Goal: Transaction & Acquisition: Purchase product/service

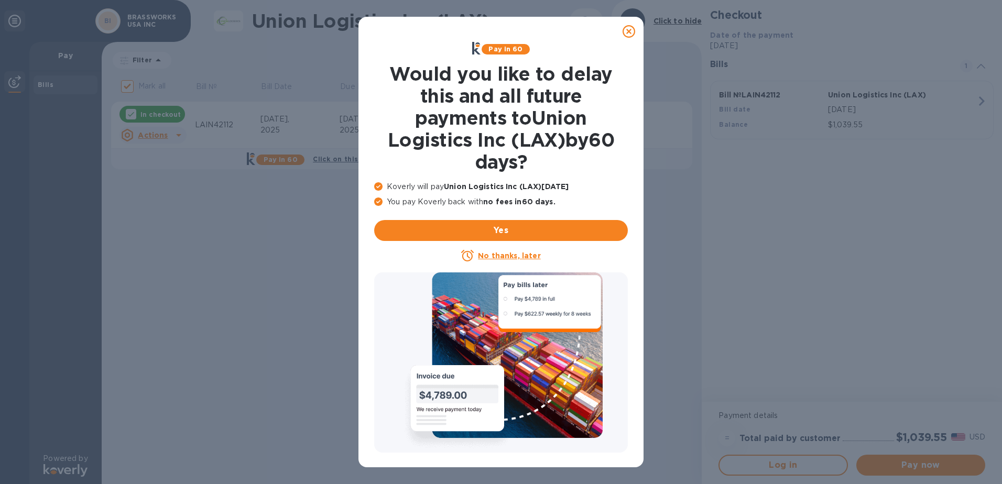
click at [628, 31] on icon at bounding box center [629, 31] width 13 height 13
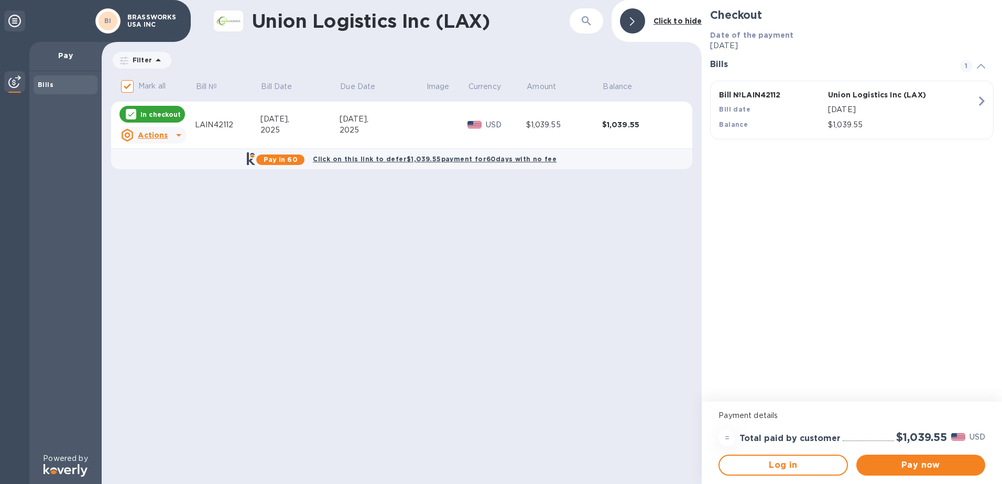
click at [549, 120] on div "$1,039.55" at bounding box center [564, 125] width 76 height 11
click at [156, 136] on u "Actions" at bounding box center [153, 135] width 30 height 8
click at [161, 188] on li "Open bill" at bounding box center [158, 178] width 77 height 25
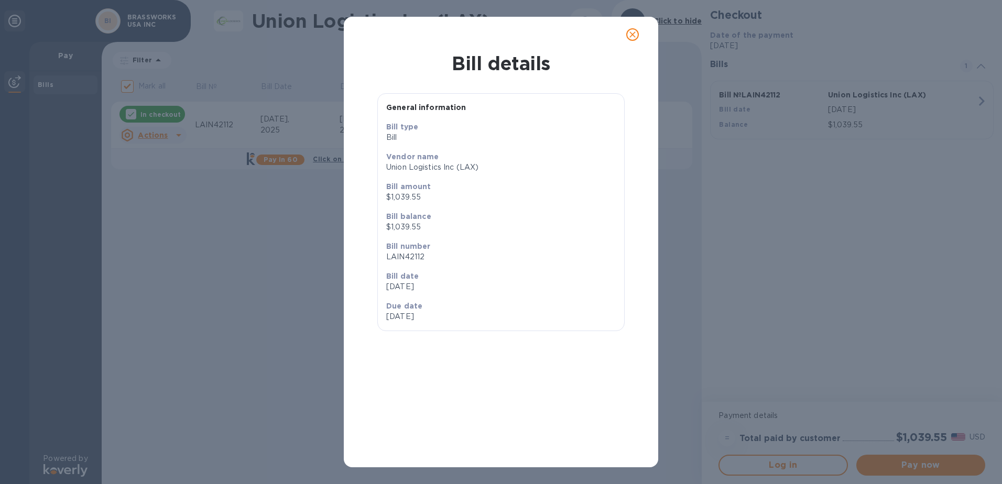
click at [625, 33] on button "close" at bounding box center [632, 34] width 25 height 25
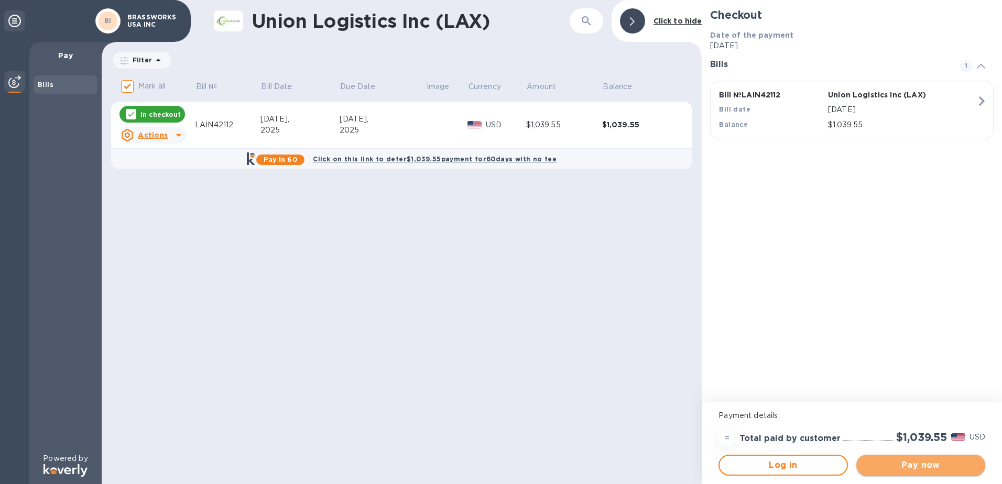
click at [927, 462] on span "Pay now" at bounding box center [921, 465] width 112 height 13
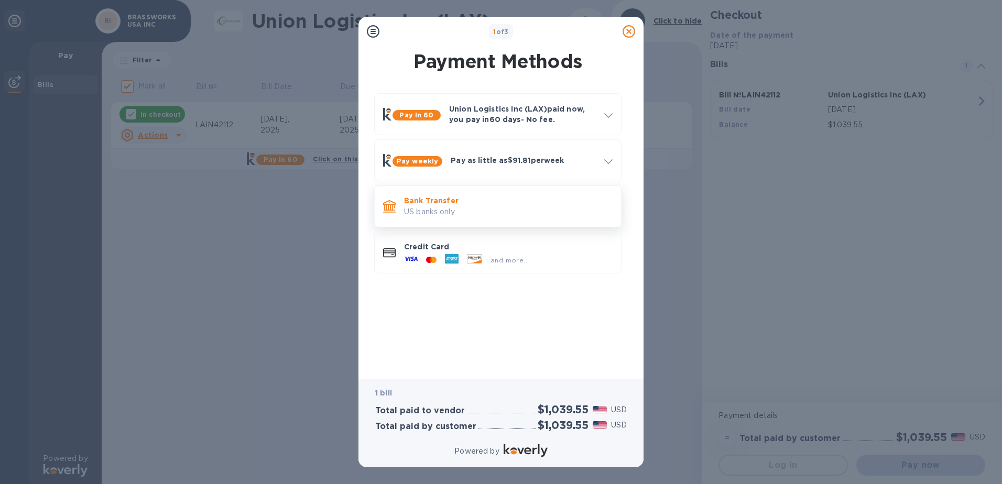
click at [481, 204] on p "Bank Transfer" at bounding box center [508, 201] width 209 height 10
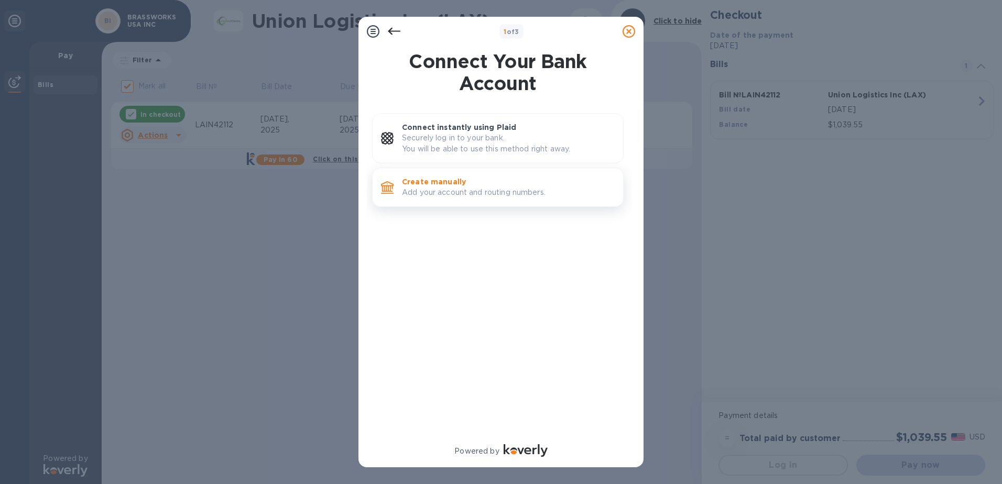
click at [535, 187] on p "Add your account and routing numbers." at bounding box center [508, 192] width 213 height 11
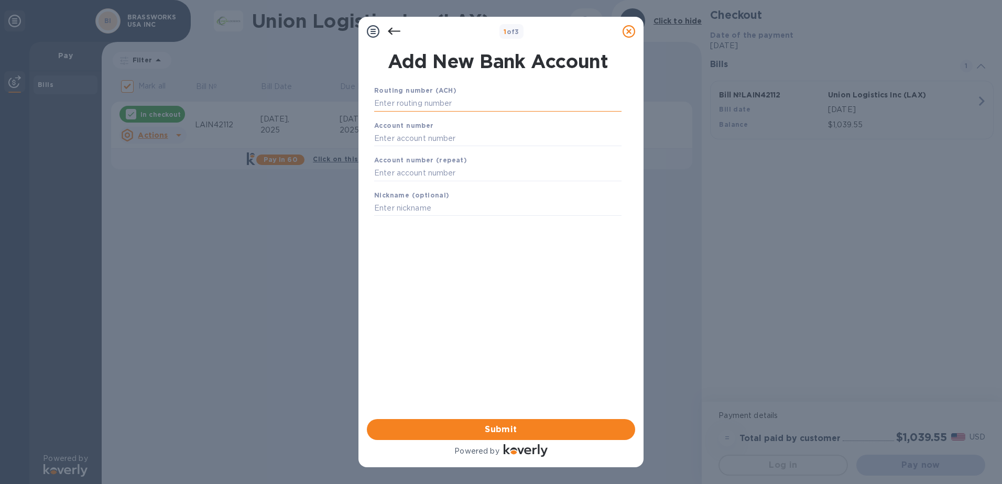
click at [416, 103] on input "text" at bounding box center [497, 104] width 247 height 16
click at [403, 103] on input "text" at bounding box center [497, 104] width 247 height 16
paste input "325070760"
type input "325070760"
click at [514, 144] on input "text" at bounding box center [497, 152] width 247 height 16
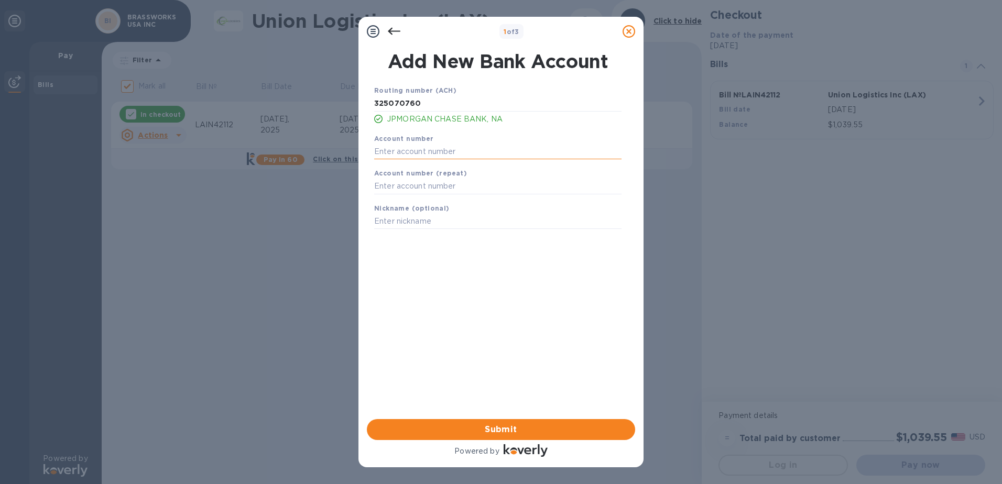
click at [393, 147] on input "text" at bounding box center [497, 152] width 247 height 16
paste input "678597050"
type input "678597050"
paste input "678597050"
type input "678597050"
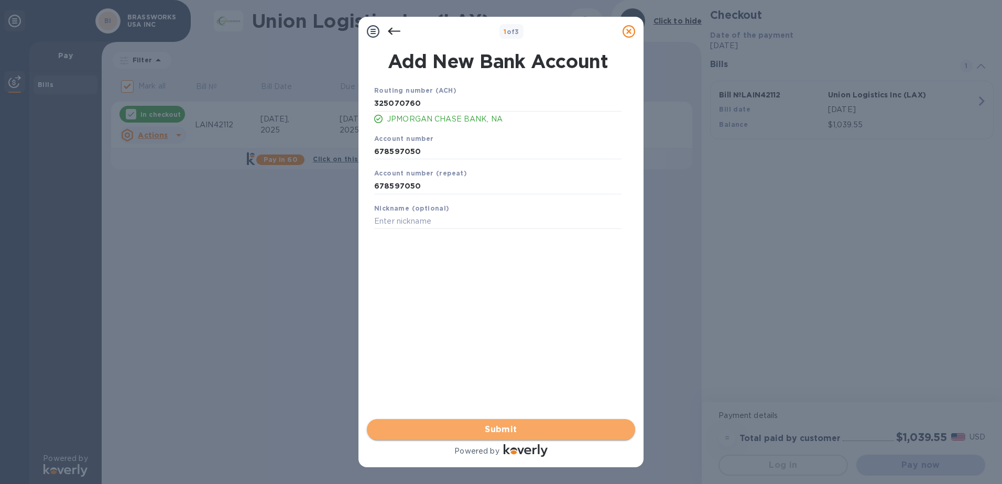
click at [508, 432] on span "Submit" at bounding box center [501, 430] width 252 height 13
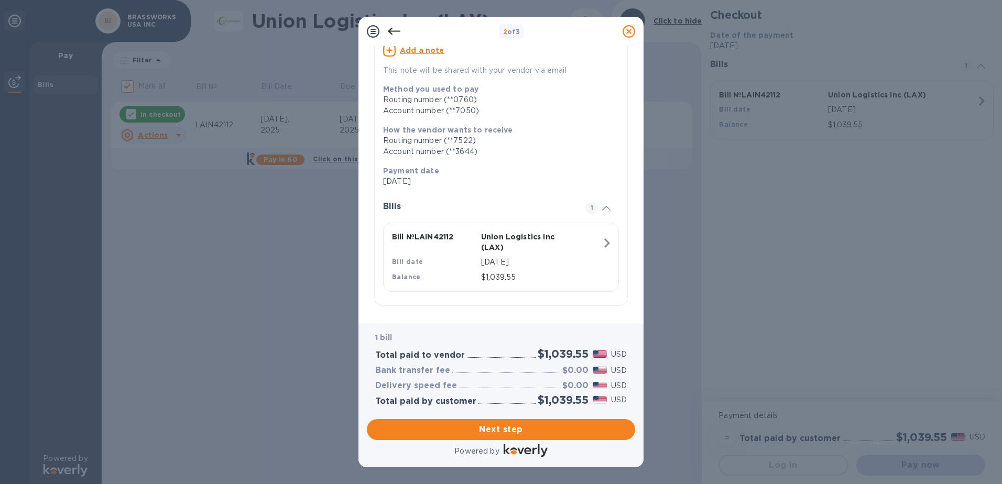
scroll to position [100, 0]
click at [490, 428] on span "Next step" at bounding box center [501, 430] width 252 height 13
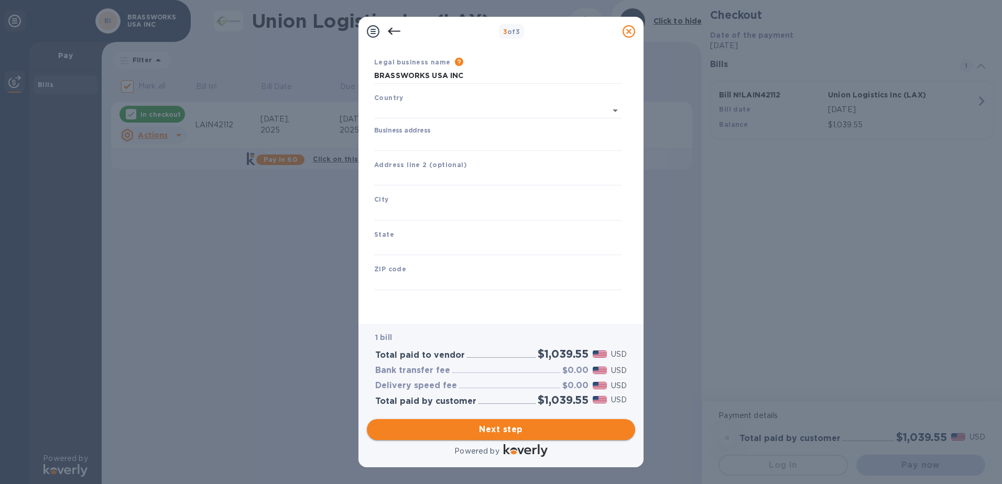
scroll to position [28, 0]
type input "[GEOGRAPHIC_DATA]"
click at [416, 138] on input "Business address" at bounding box center [497, 143] width 247 height 16
type input "[STREET_ADDRESS]"
click at [404, 208] on input "text" at bounding box center [497, 213] width 247 height 16
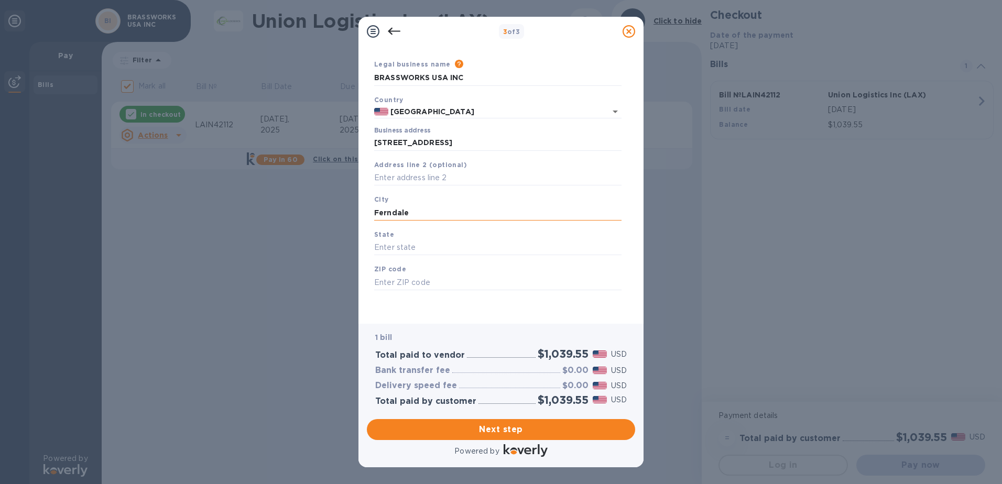
type input "Ferndale"
type input "WA"
type input "98248"
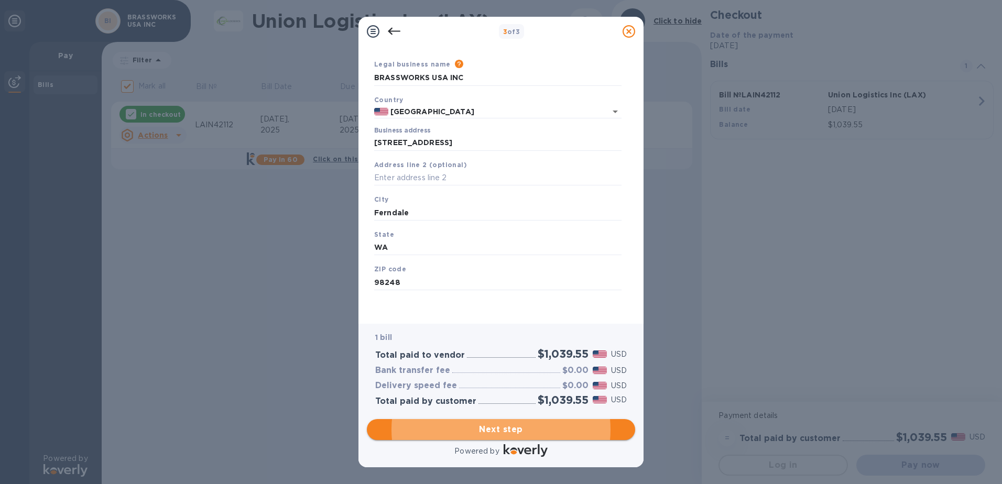
click at [533, 433] on span "Next step" at bounding box center [501, 430] width 252 height 13
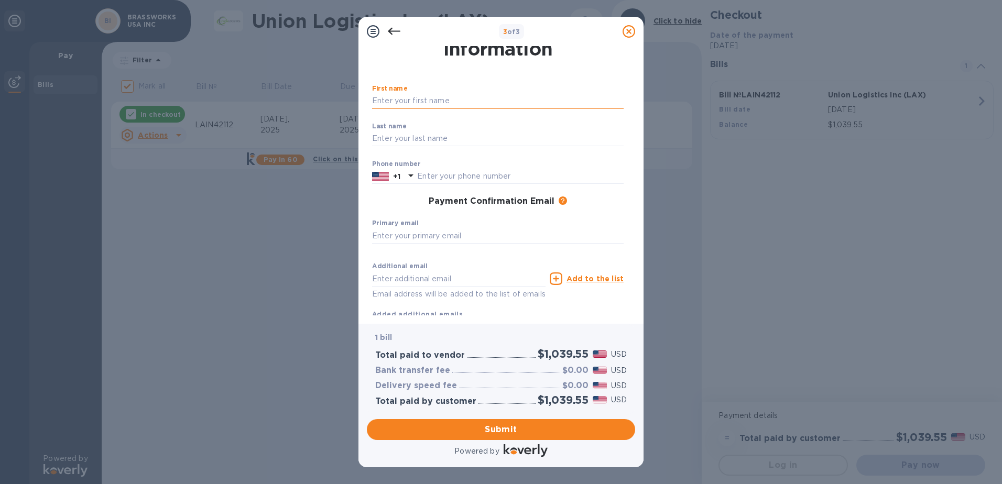
click at [439, 93] on input "text" at bounding box center [498, 101] width 252 height 16
type input "[PERSON_NAME]"
type input "3607185996"
type input "[PERSON_NAME][EMAIL_ADDRESS][DOMAIN_NAME]"
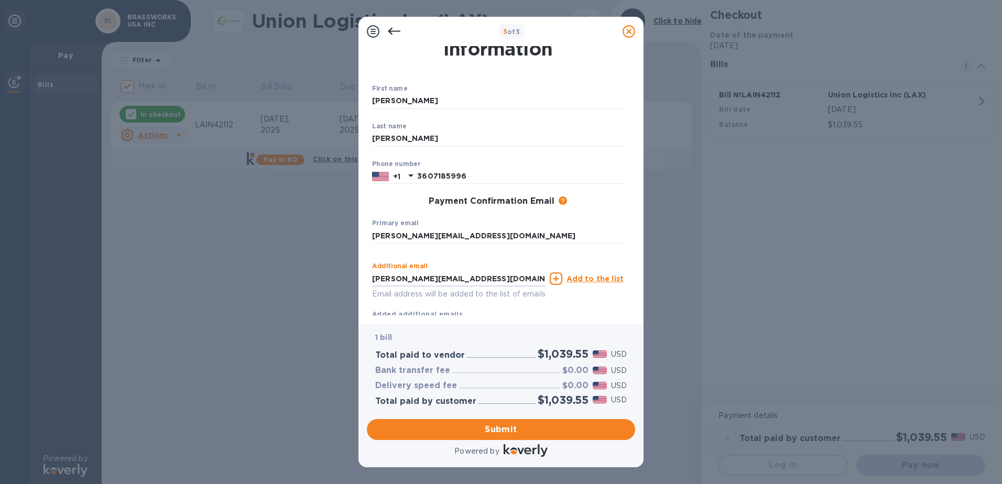
drag, startPoint x: 479, startPoint y: 274, endPoint x: 325, endPoint y: 285, distance: 154.0
click at [325, 285] on div "3 of 3 Payment Contact Information First name [PERSON_NAME] ​ Last name [PERSON…" at bounding box center [501, 242] width 1002 height 484
type input "[PERSON_NAME][EMAIL_ADDRESS][DOMAIN_NAME]"
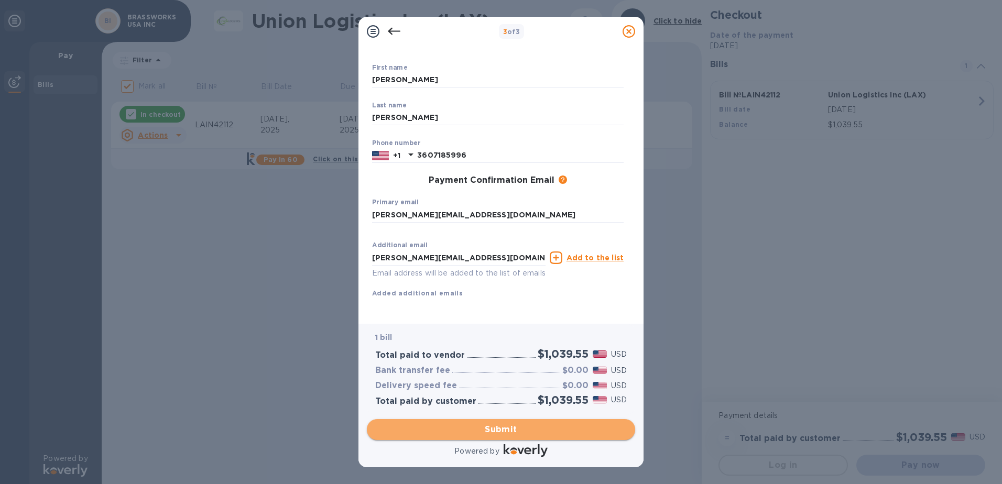
click at [514, 426] on span "Submit" at bounding box center [501, 430] width 252 height 13
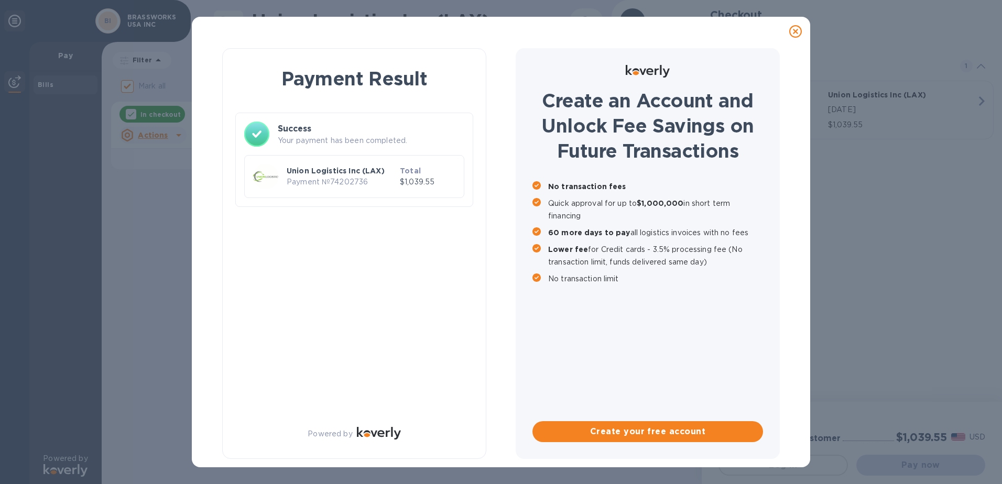
checkbox input "false"
